Goal: Register for event/course

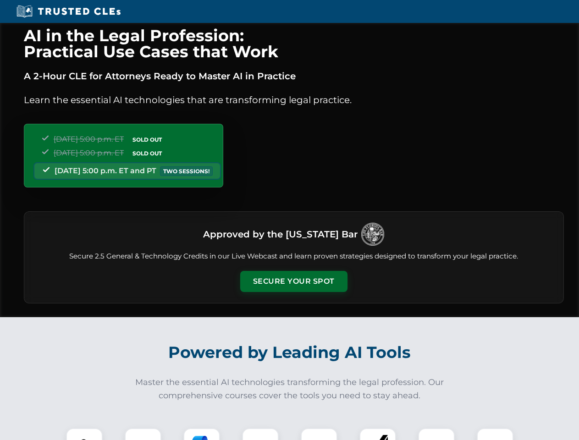
click at [293, 281] on button "Secure Your Spot" at bounding box center [293, 281] width 107 height 21
click at [84, 434] on img at bounding box center [84, 446] width 27 height 27
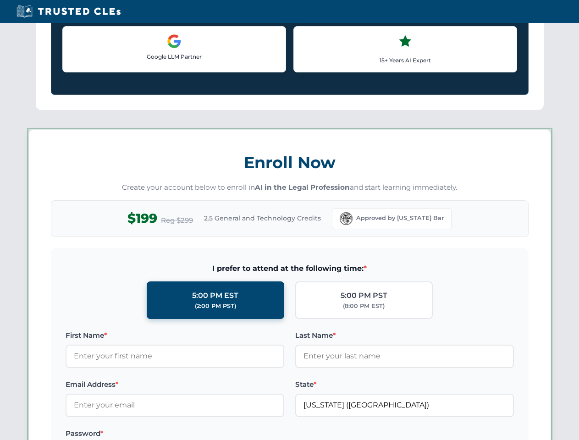
click at [202, 434] on label "Password *" at bounding box center [175, 433] width 219 height 11
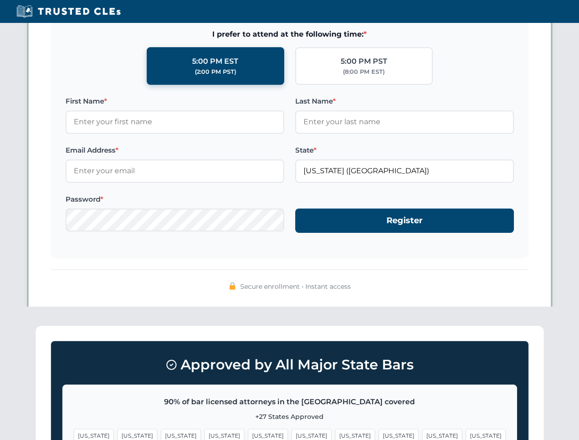
click at [422, 434] on span "[US_STATE]" at bounding box center [442, 435] width 40 height 13
